Goal: Information Seeking & Learning: Learn about a topic

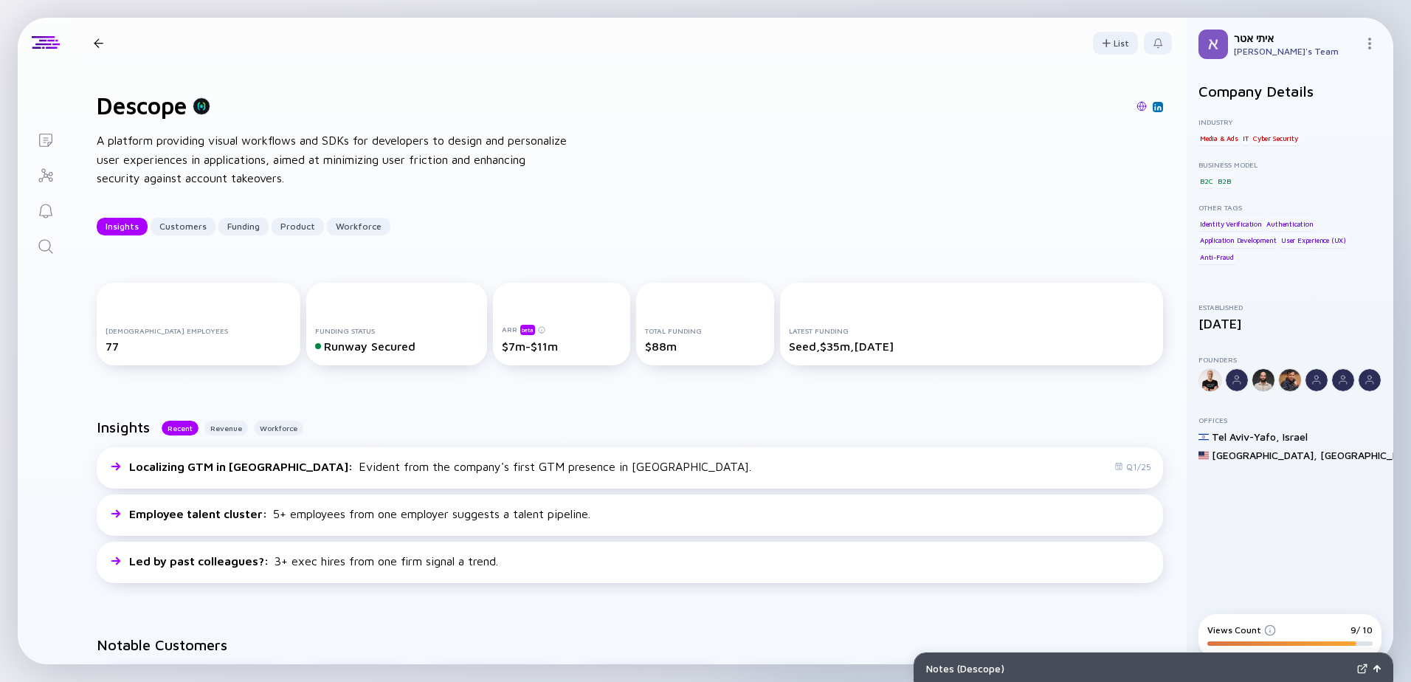
click at [92, 35] on div "Descope Insights Customers Funding Product Workforce" at bounding box center [257, 42] width 339 height 19
click at [94, 38] on div at bounding box center [99, 43] width 10 height 10
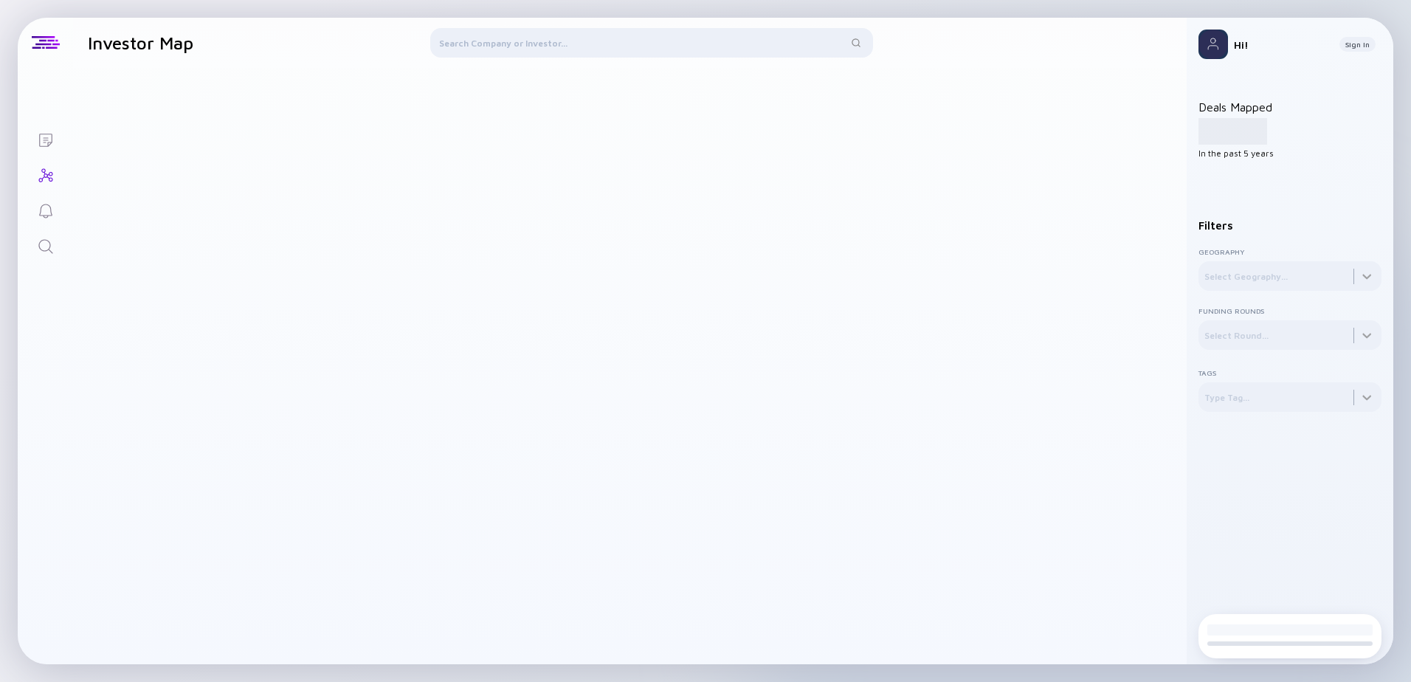
click at [474, 46] on div at bounding box center [651, 45] width 443 height 35
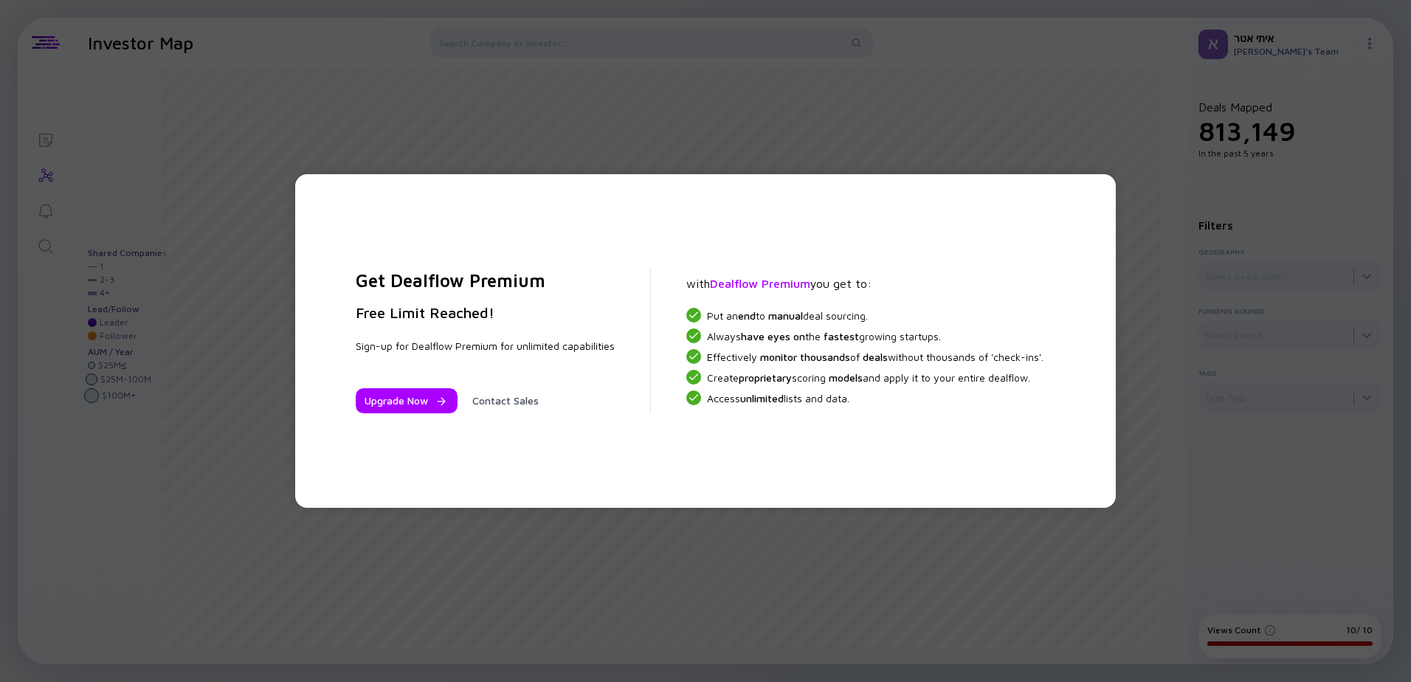
click at [777, 143] on div "Get Dealflow Premium Free Limit Reached! Sign-up for Dealflow Premium for unlim…" at bounding box center [705, 341] width 1411 height 682
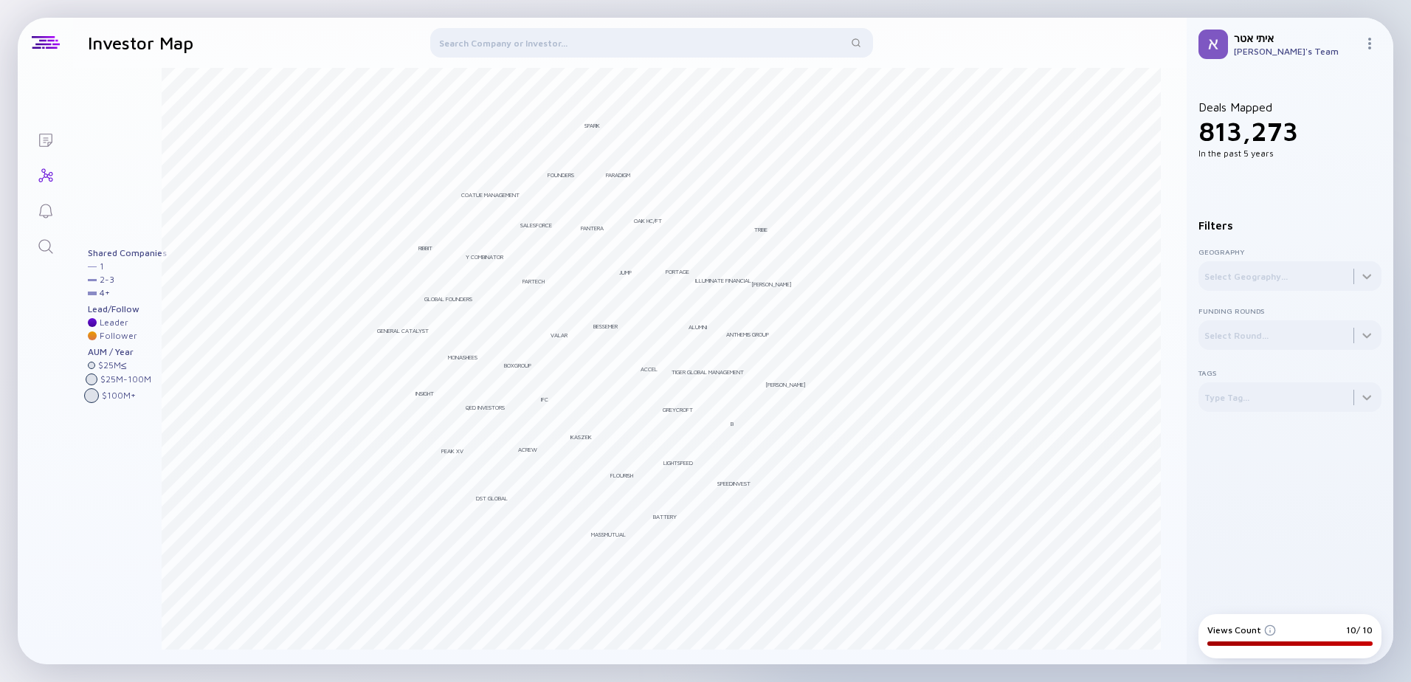
click at [683, 38] on div at bounding box center [651, 45] width 443 height 35
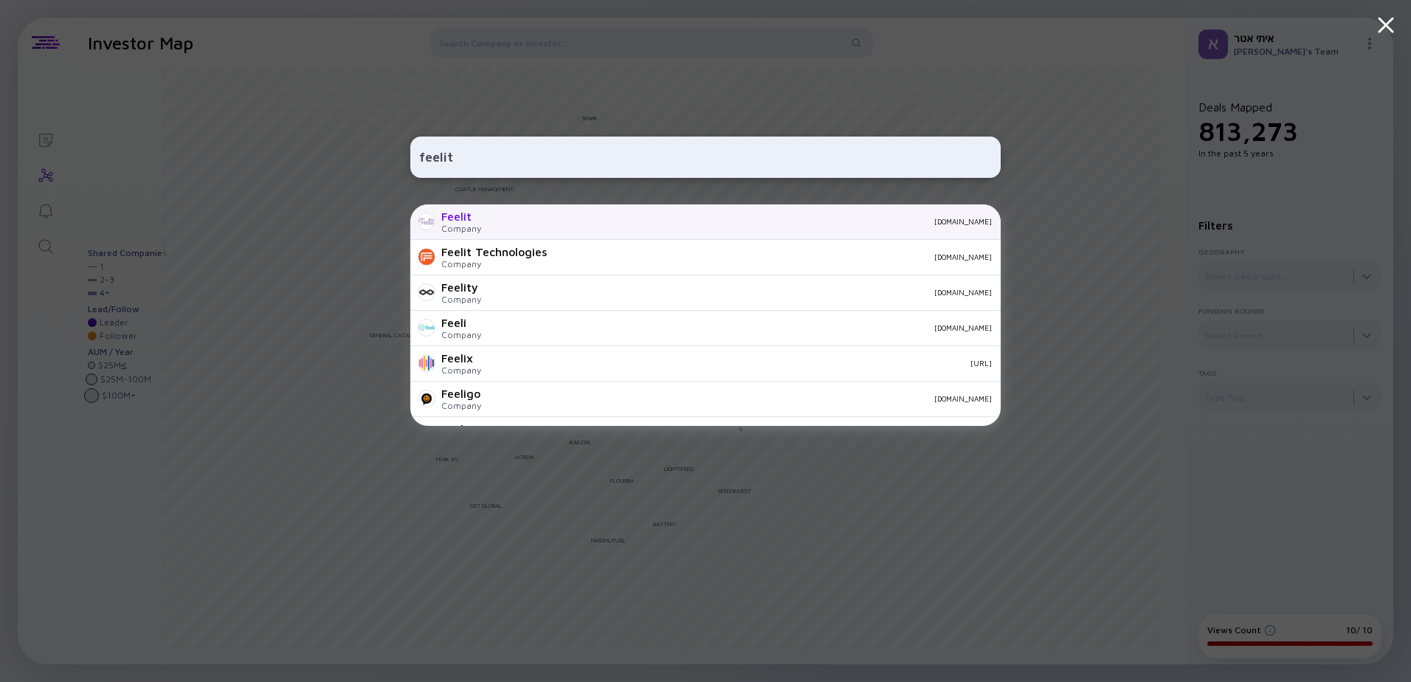
type input "feelit"
click at [663, 223] on div "feelit.co" at bounding box center [742, 221] width 499 height 9
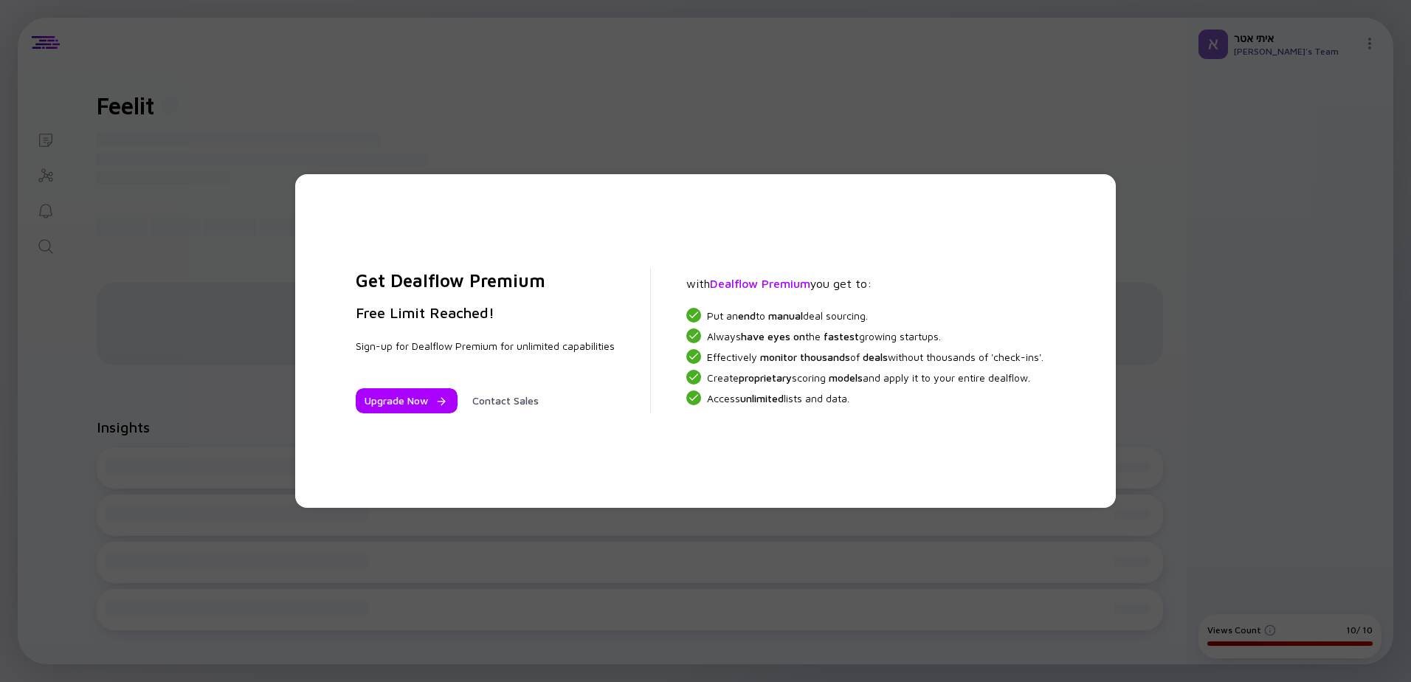
click at [1080, 165] on div "Get Dealflow Premium Free Limit Reached! Sign-up for Dealflow Premium for unlim…" at bounding box center [705, 341] width 1411 height 682
click at [435, 395] on div "Upgrade Now" at bounding box center [407, 400] width 102 height 25
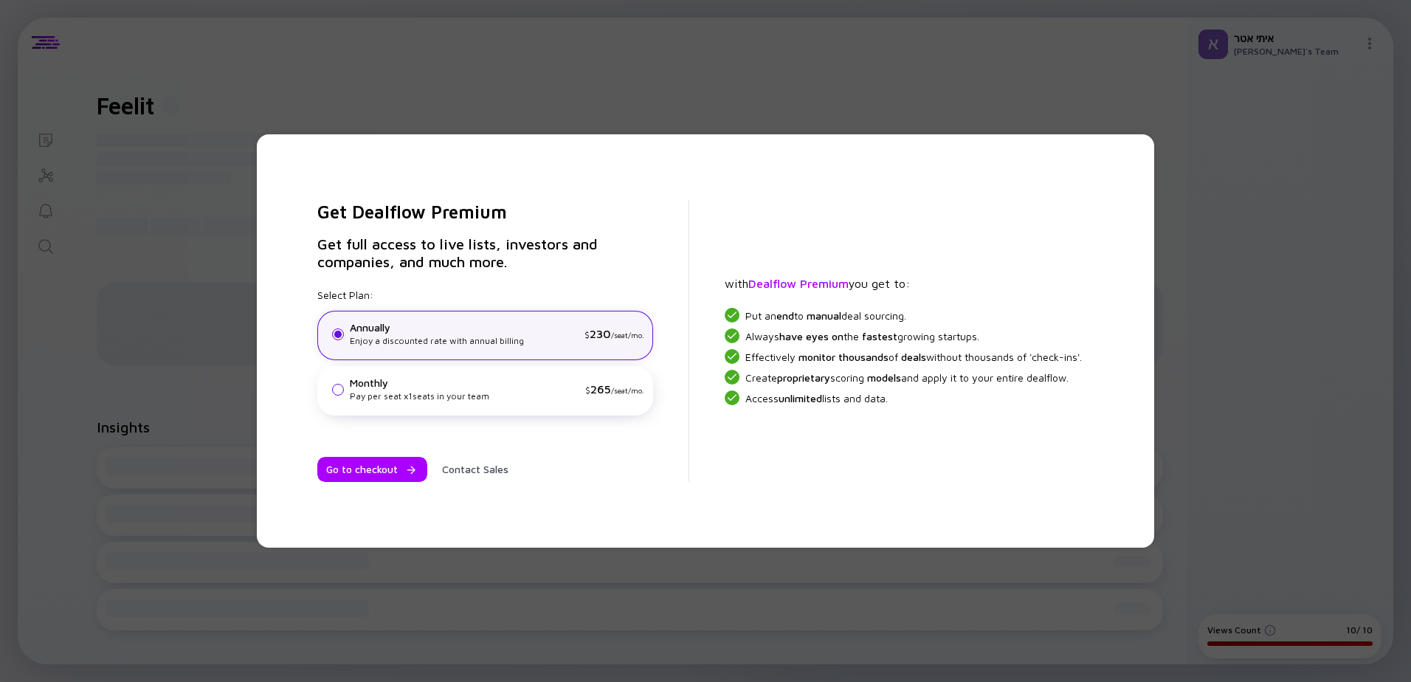
click at [647, 569] on div "Get Dealflow Premium Get full access to live lists, investors and companies, an…" at bounding box center [705, 341] width 1411 height 682
click at [567, 401] on div "Pay per seat x 1 seats in your team" at bounding box center [464, 396] width 229 height 13
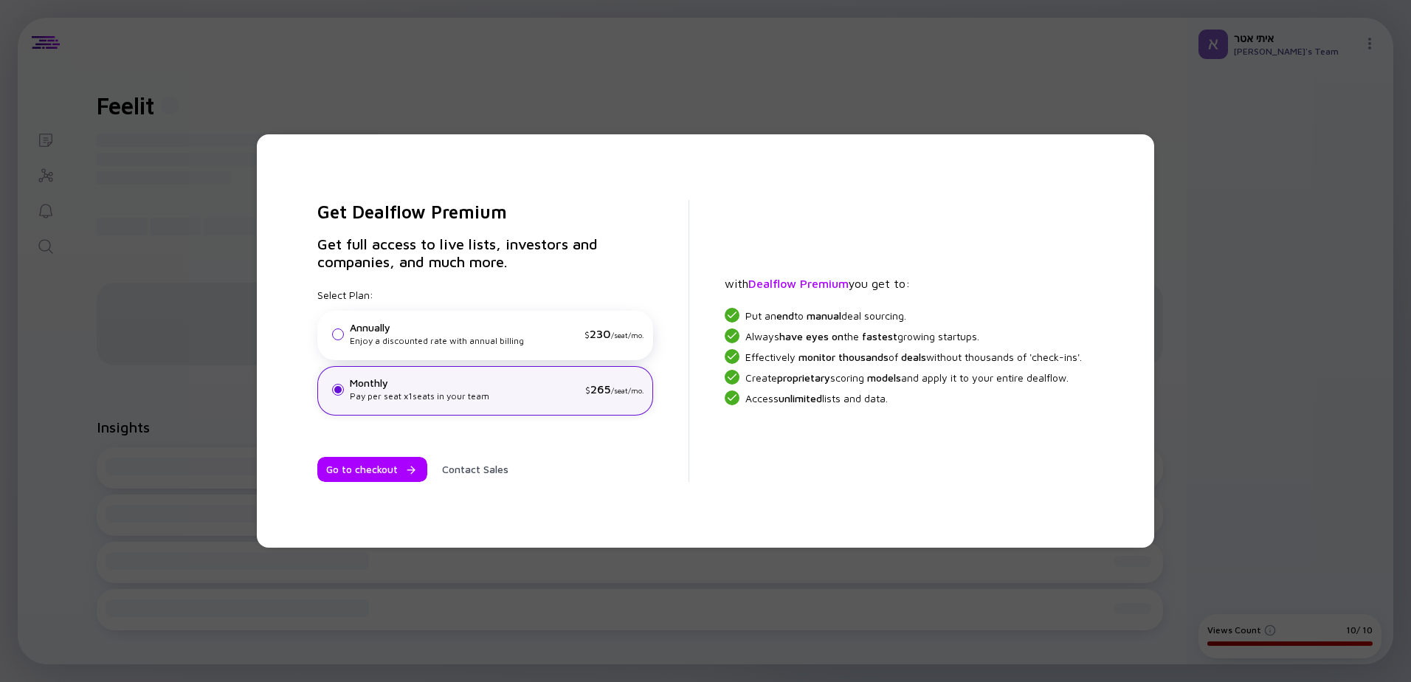
click at [1067, 160] on div "Get Dealflow Premium Get full access to live lists, investors and companies, an…" at bounding box center [705, 340] width 897 height 413
click at [1128, 103] on div "Get Dealflow Premium Get full access to live lists, investors and companies, an…" at bounding box center [705, 341] width 1411 height 682
click at [725, 44] on div "Get Dealflow Premium Get full access to live lists, investors and companies, an…" at bounding box center [705, 341] width 1411 height 682
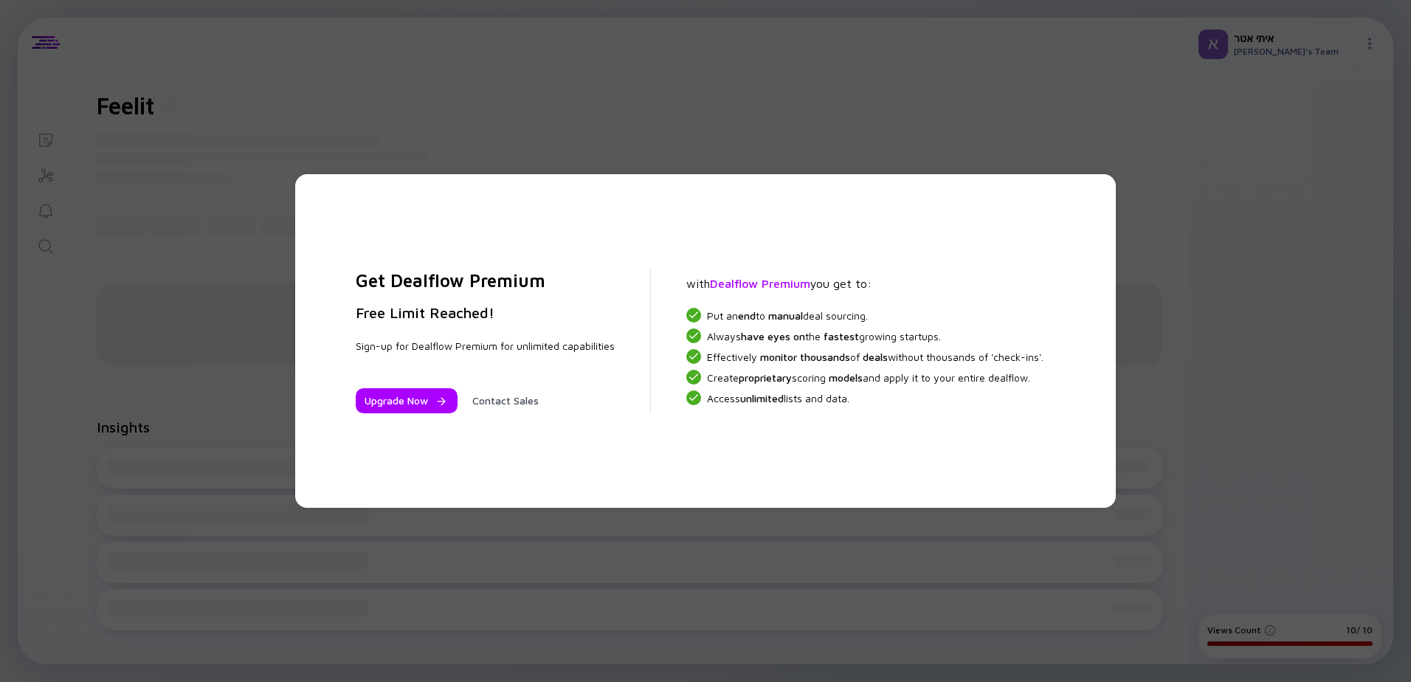
click at [1152, 127] on div "Get Dealflow Premium Free Limit Reached! Sign-up for Dealflow Premium for unlim…" at bounding box center [705, 341] width 1411 height 682
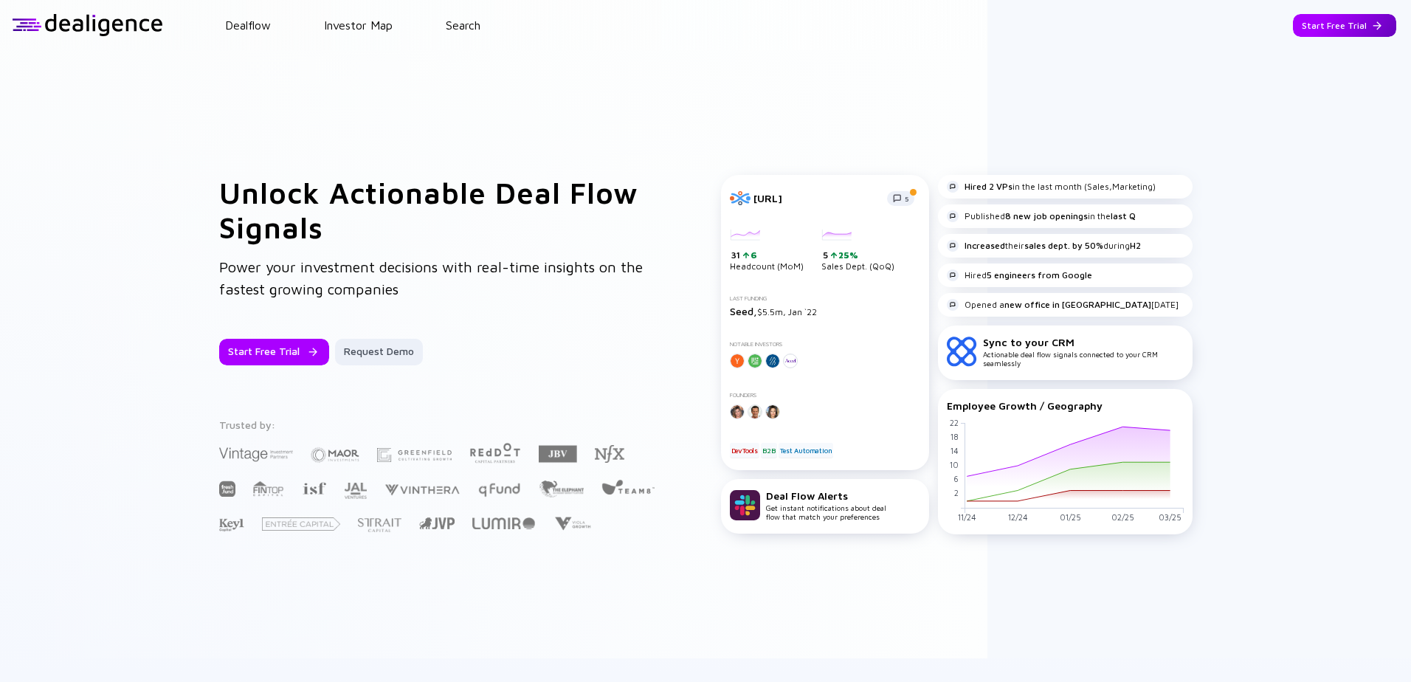
click at [1339, 23] on div "Start Free Trial" at bounding box center [1344, 25] width 103 height 23
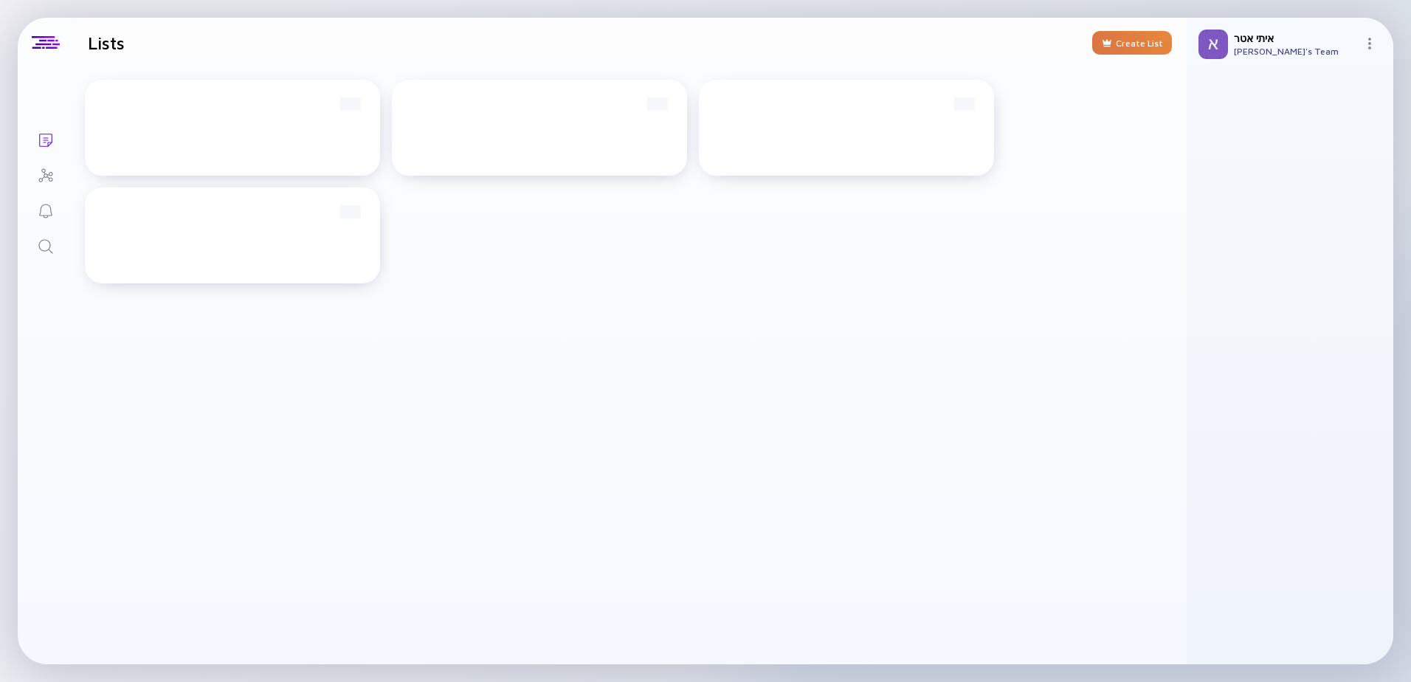
click at [1285, 45] on div "איתי אטר איתי אטר's Team" at bounding box center [1296, 44] width 124 height 25
click at [1376, 56] on div "איתי אטר איתי אטר's Team" at bounding box center [1289, 44] width 207 height 53
click at [1357, 37] on div "איתי אטר" at bounding box center [1296, 38] width 124 height 13
click at [1183, 120] on div "List Name Total Companies 137 12 List Name Total Companies 137 12 List Name Tot…" at bounding box center [629, 181] width 1113 height 227
click at [1371, 44] on img at bounding box center [1370, 44] width 12 height 12
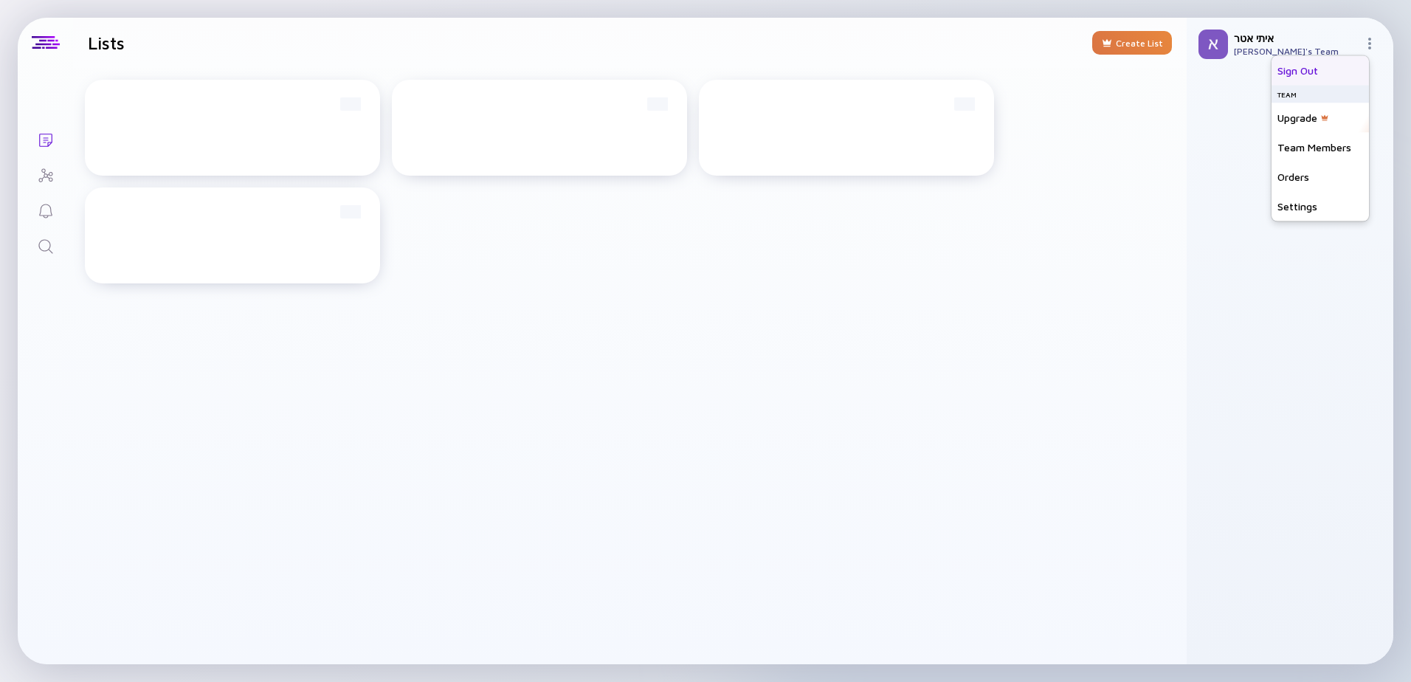
click at [1314, 64] on div "Sign Out" at bounding box center [1319, 70] width 97 height 30
